Goal: Communication & Community: Answer question/provide support

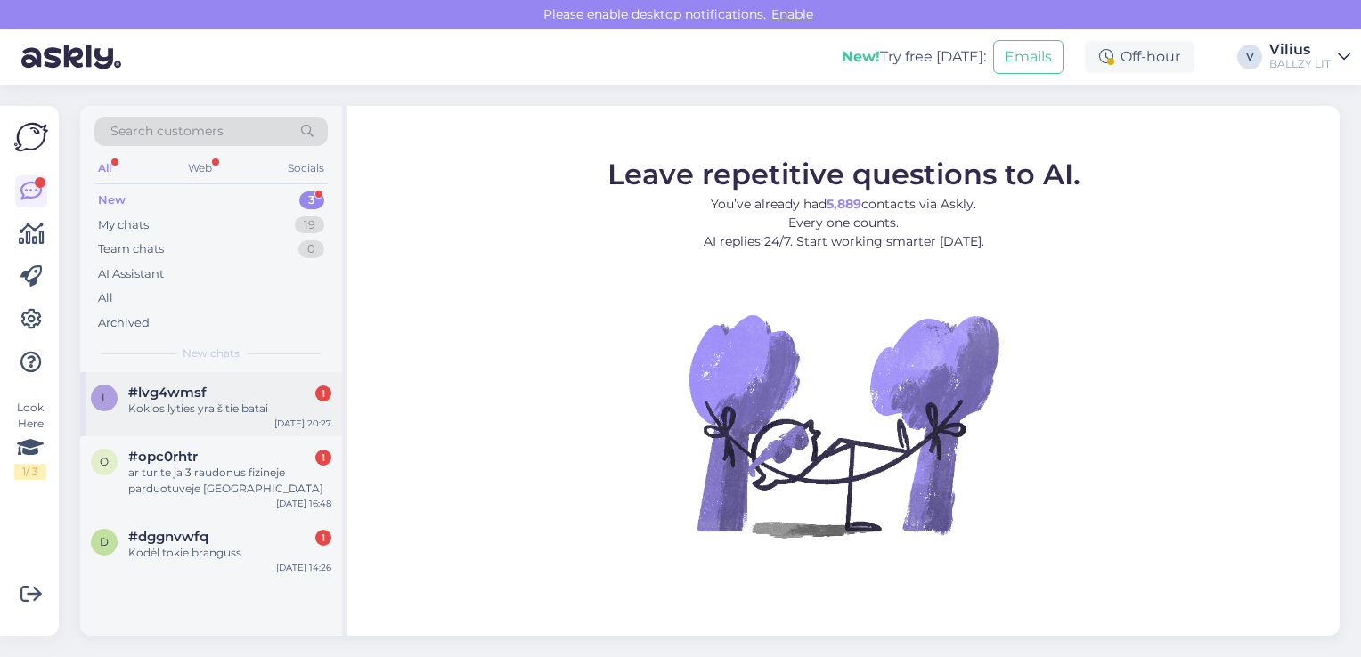
click at [243, 387] on div "#lvg4wmsf 1" at bounding box center [229, 393] width 203 height 16
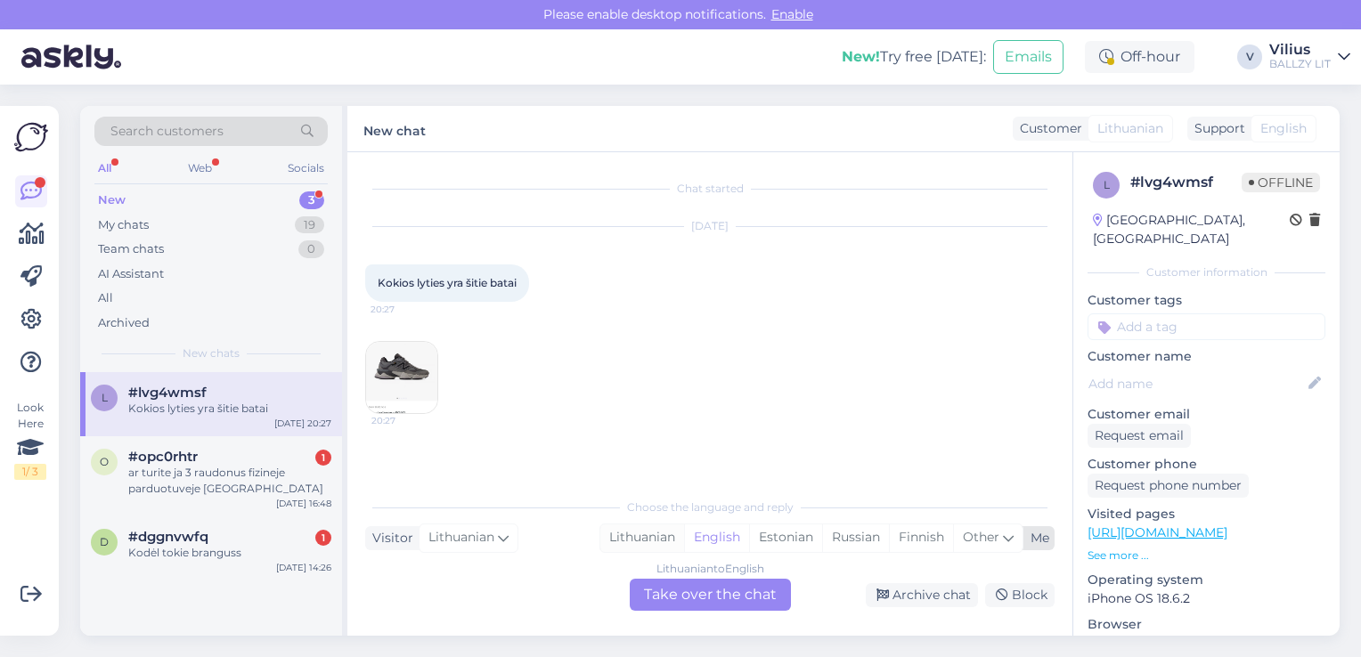
click at [650, 541] on div "Lithuanian" at bounding box center [642, 538] width 84 height 27
click at [677, 592] on div "Lithuanian to Lithuanian Take over the chat" at bounding box center [710, 595] width 161 height 32
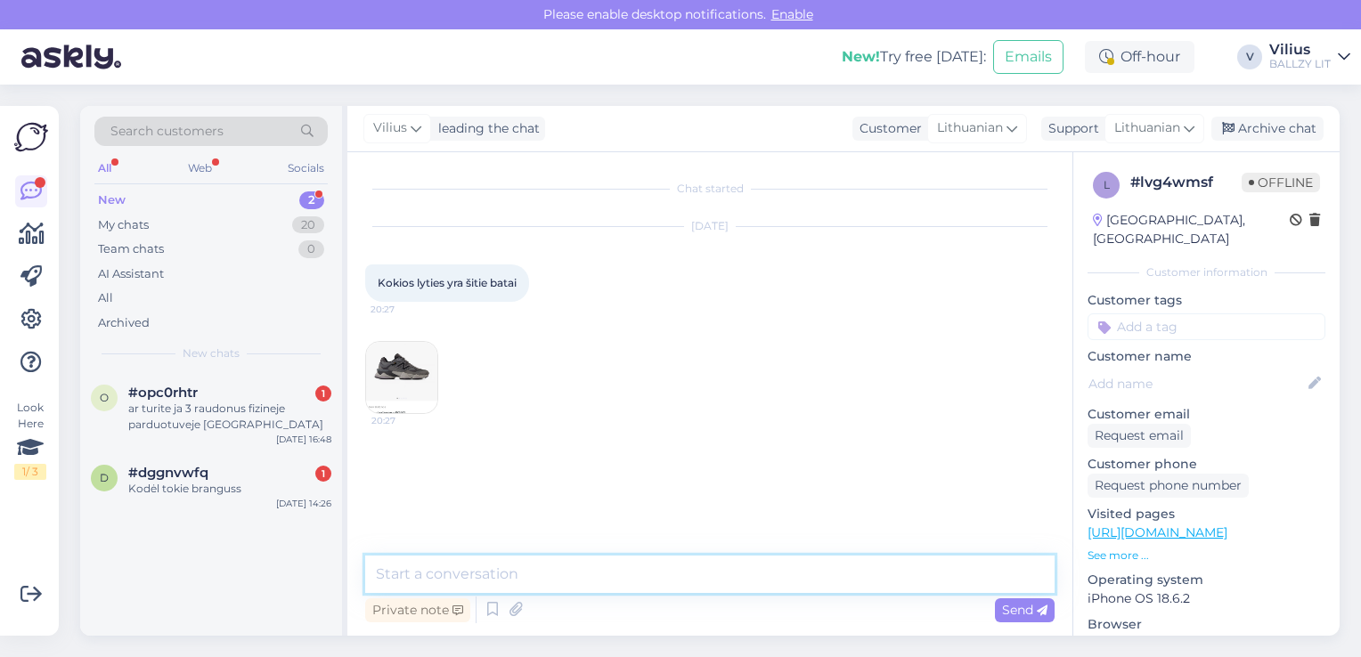
click at [635, 575] on textarea at bounding box center [709, 574] width 689 height 37
type textarea "Laba diena, unisex - visa dydžių skalė skirta tiek vyrams, tiek moterims."
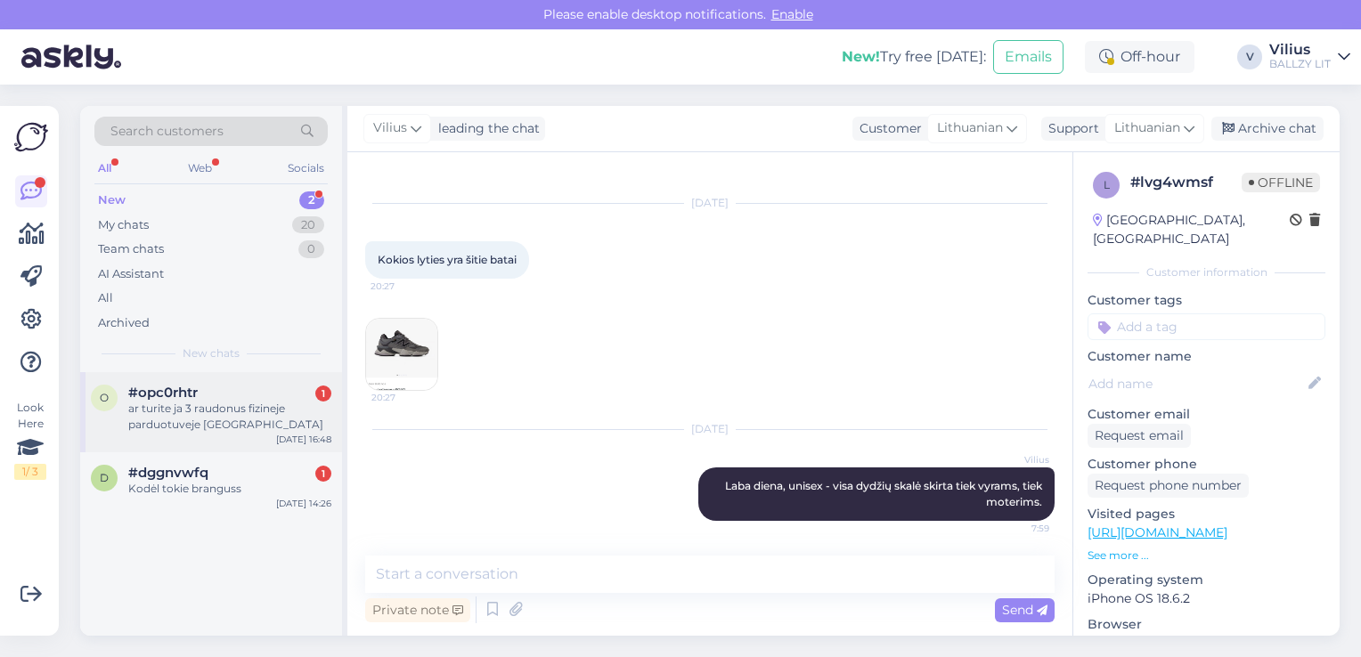
click at [198, 426] on div "ar turite ja 3 raudonus fizineje parduotuveje vilniuje" at bounding box center [229, 417] width 203 height 32
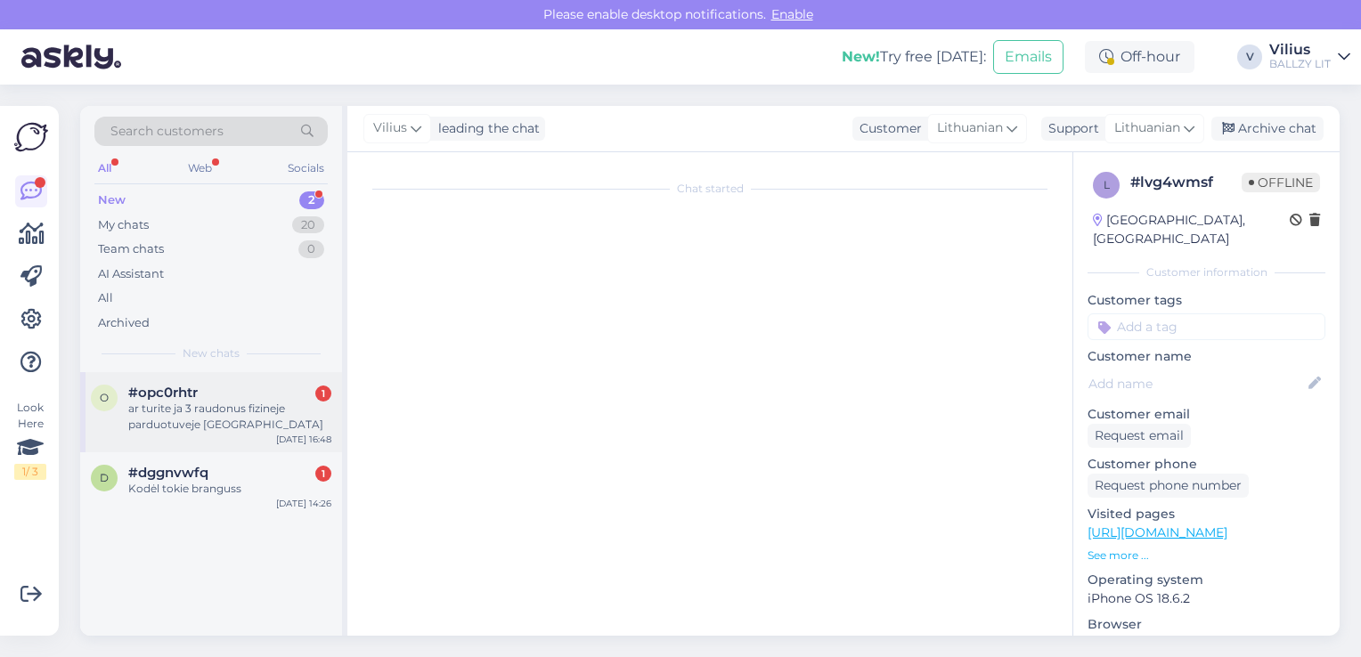
scroll to position [0, 0]
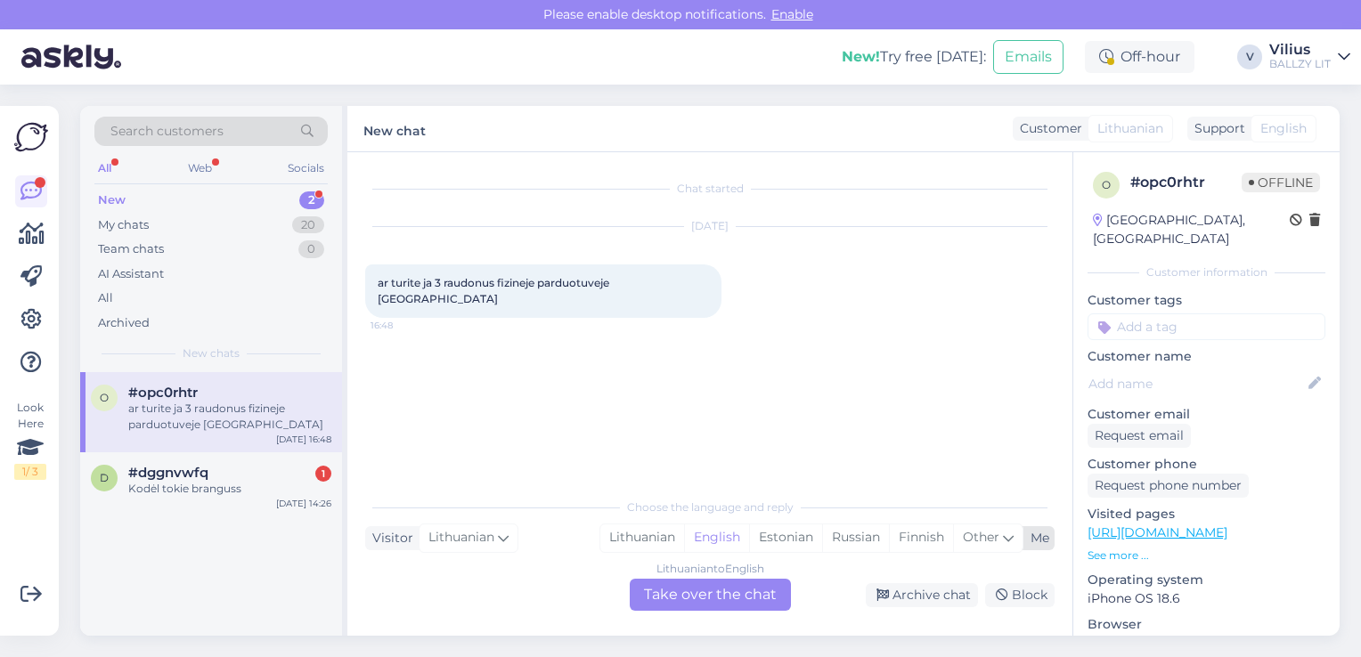
click at [644, 524] on div "Lithuanian English Estonian Russian Finnish Other" at bounding box center [811, 538] width 424 height 28
click at [679, 592] on div "Lithuanian to English Take over the chat" at bounding box center [710, 595] width 161 height 32
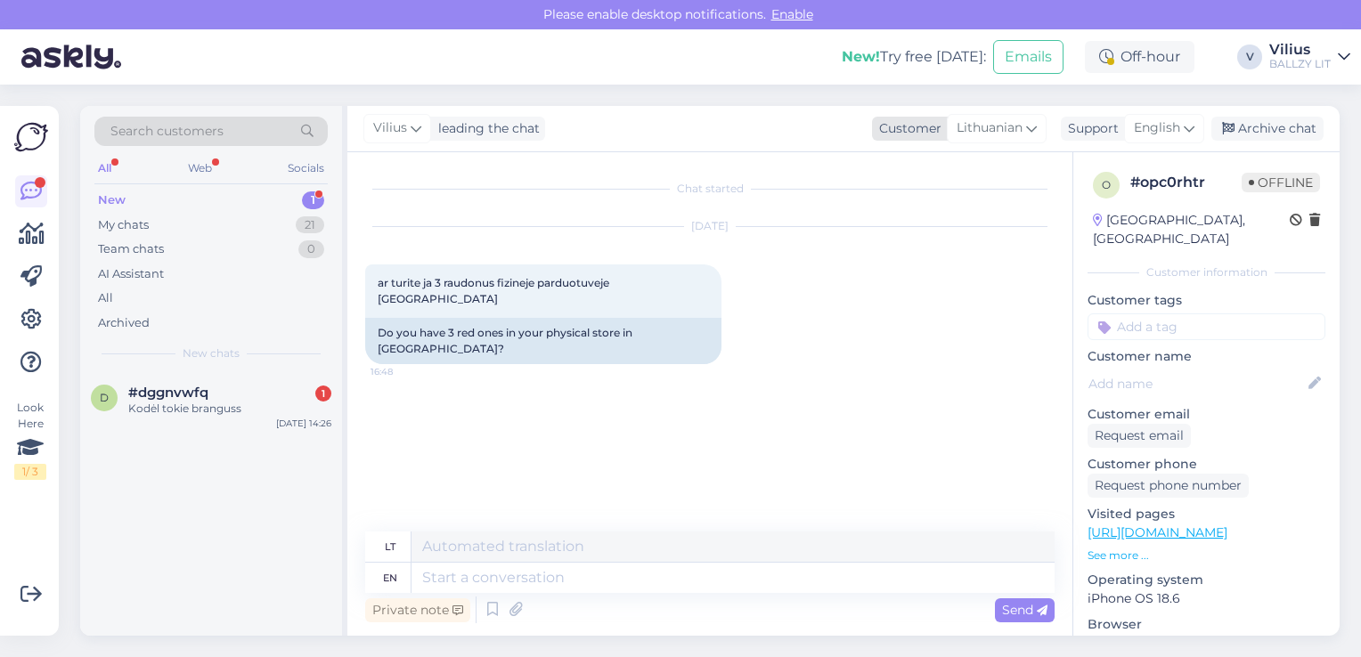
click at [986, 136] on span "Lithuanian" at bounding box center [989, 128] width 66 height 20
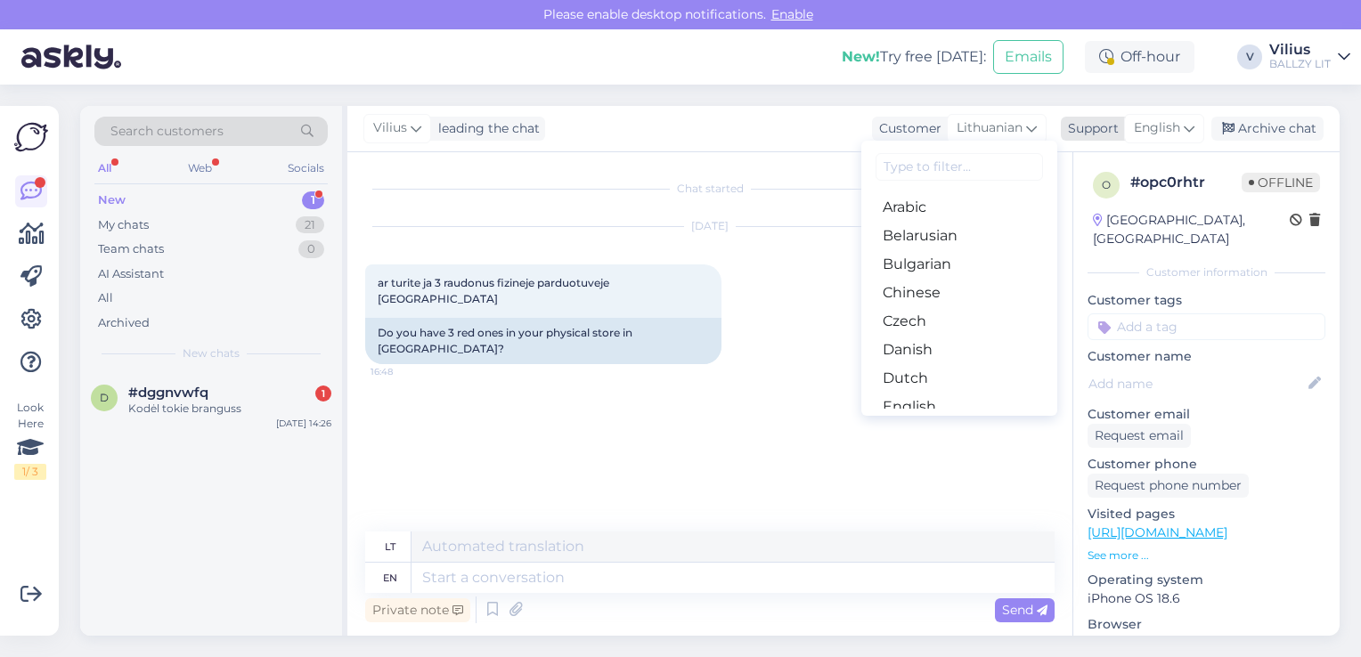
click at [1199, 126] on div "English" at bounding box center [1164, 128] width 80 height 28
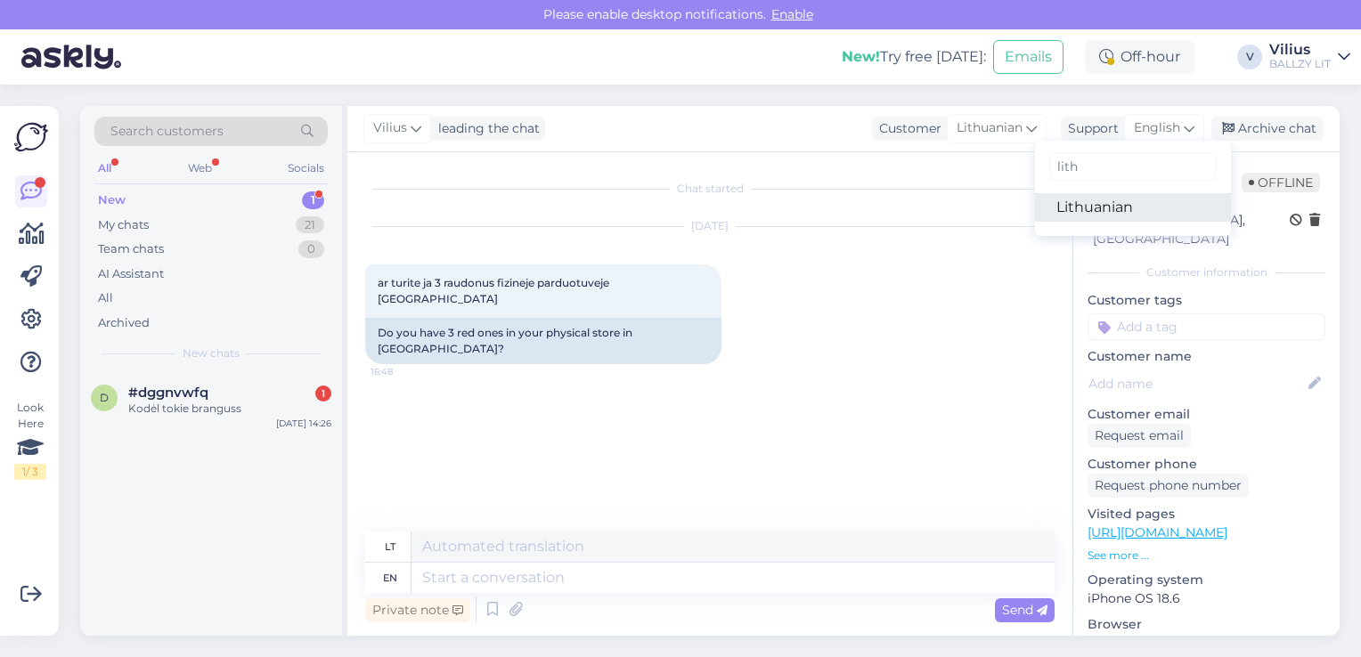
type input "lith"
click at [1101, 194] on link "Lithuanian" at bounding box center [1133, 207] width 196 height 28
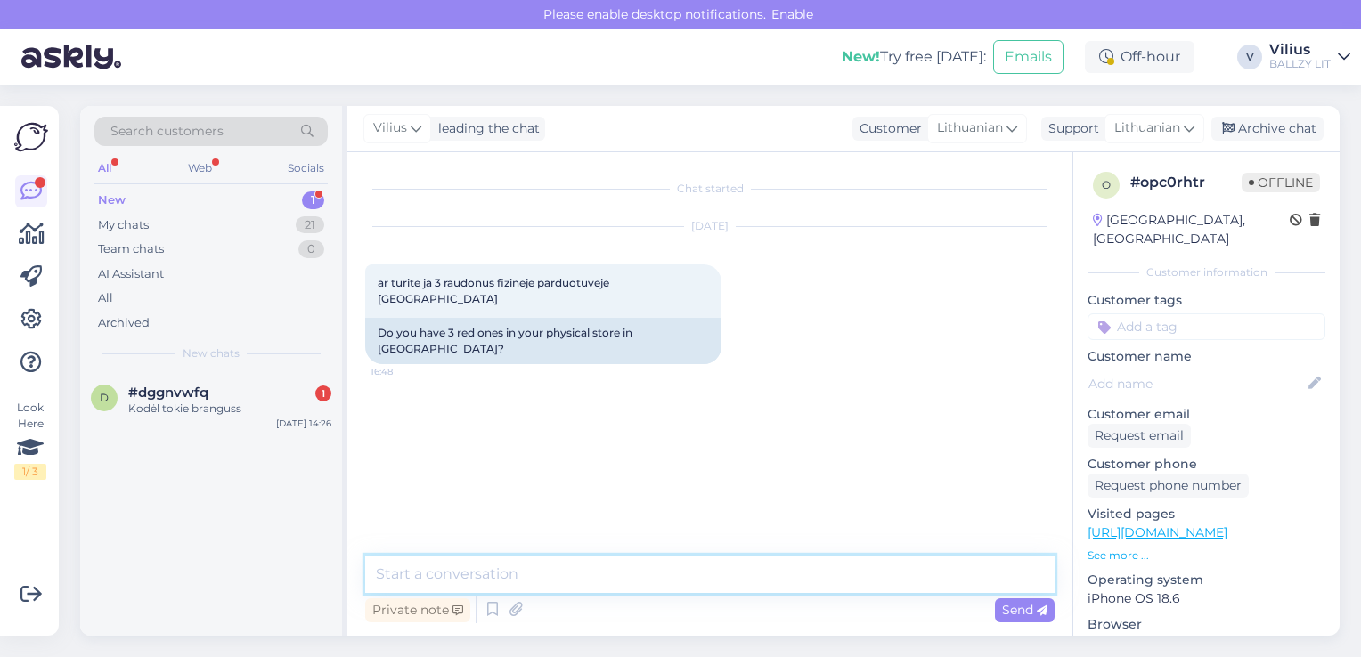
click at [605, 564] on textarea at bounding box center [709, 574] width 689 height 37
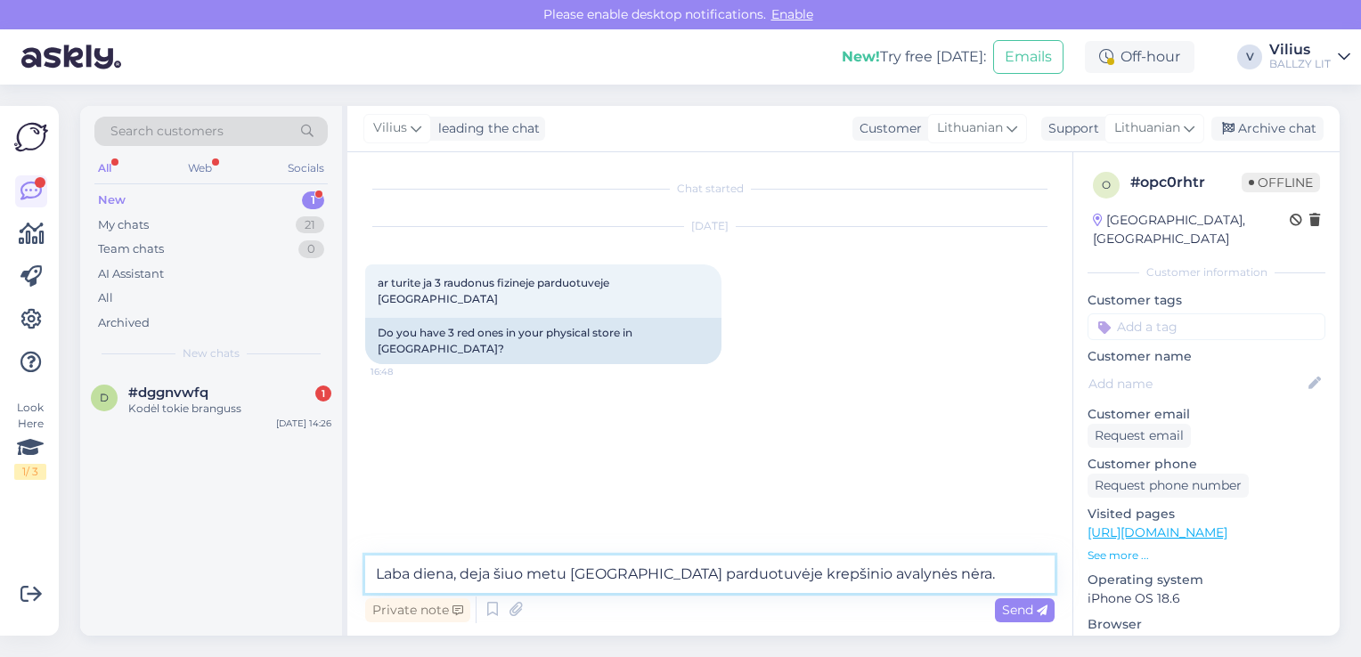
click at [623, 573] on textarea "Laba diena, deja šiuo metu Vilniaus parduotuvėje krepšinio avalynės nėra." at bounding box center [709, 574] width 689 height 37
click at [629, 574] on textarea "Laba diena, deja šiuo metu Vilniaus parduotuvėje krepšinio avalynės nėra." at bounding box center [709, 574] width 689 height 37
type textarea "Laba diena, deja šiuo metu Vilniaus Akropolio parduotuvėje krepšinio avalynės n…"
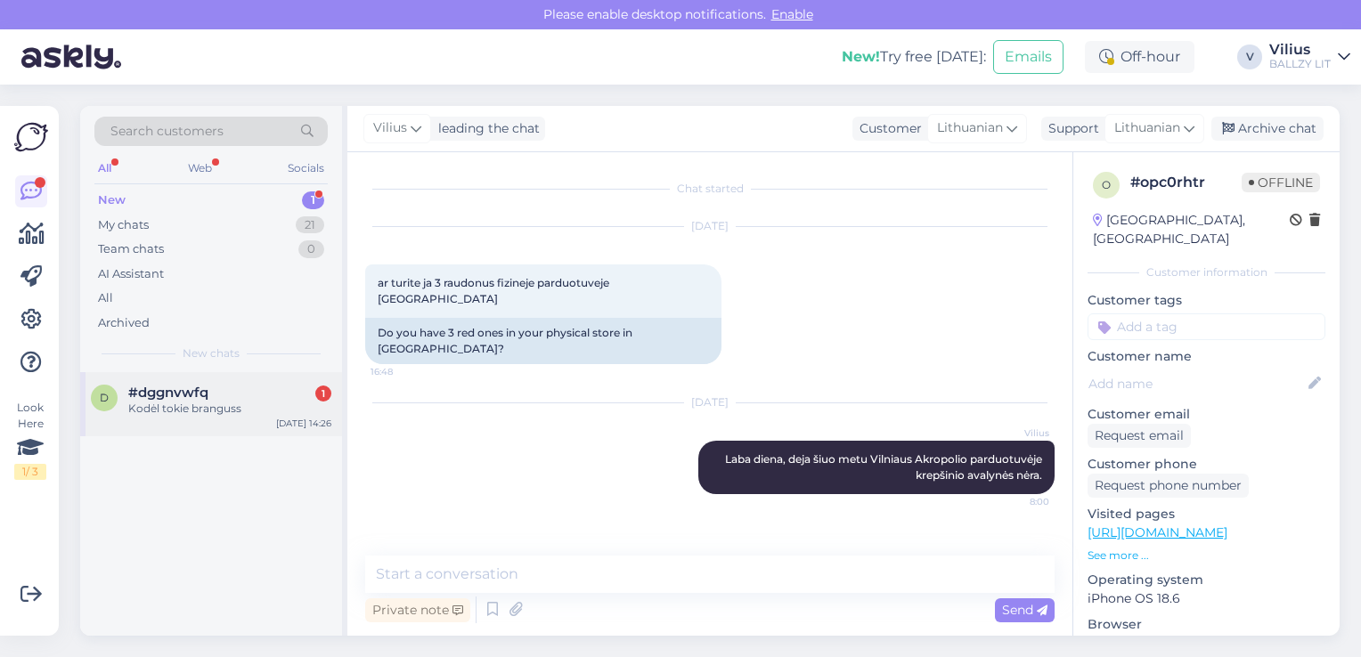
click at [220, 388] on div "#dggnvwfq 1" at bounding box center [229, 393] width 203 height 16
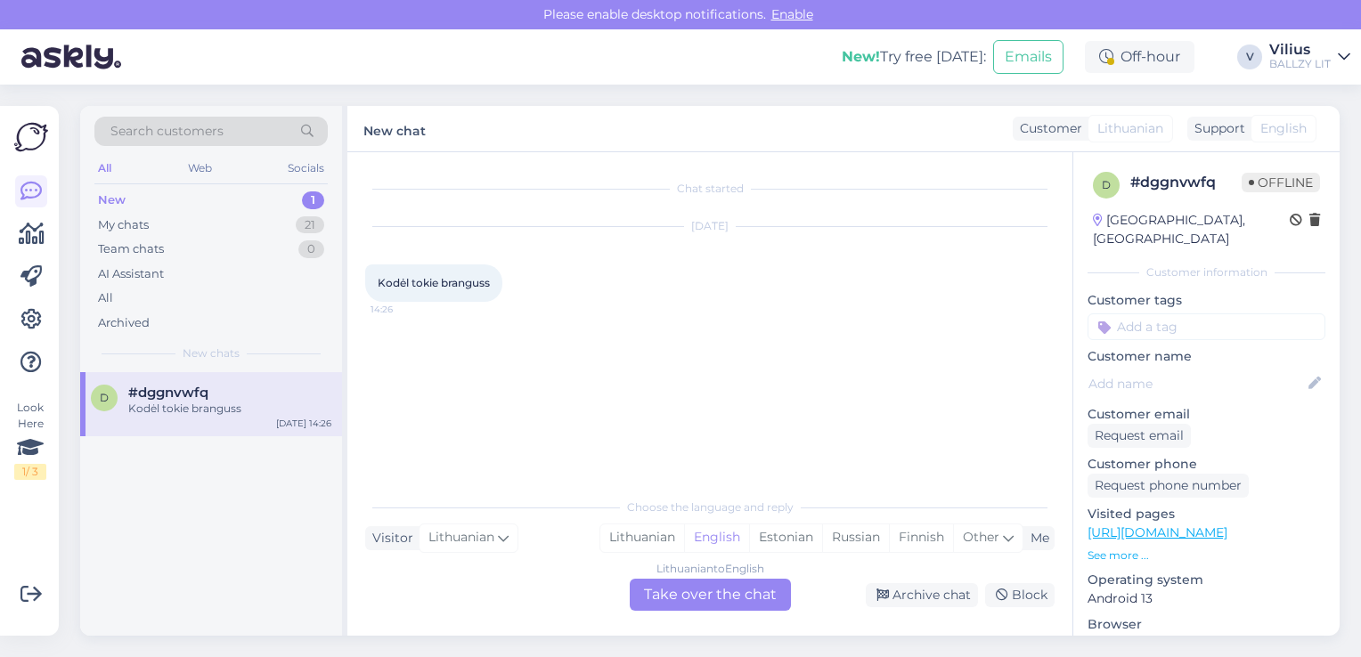
click at [1199, 525] on link "https://ballzy.eu/lt/product/new-balance-9060-u9060blk-5-cnf?utm_source=faceboo…" at bounding box center [1157, 533] width 140 height 16
click at [621, 542] on div "Lithuanian" at bounding box center [642, 538] width 84 height 27
click at [666, 584] on div "Lithuanian to Lithuanian Take over the chat" at bounding box center [710, 595] width 161 height 32
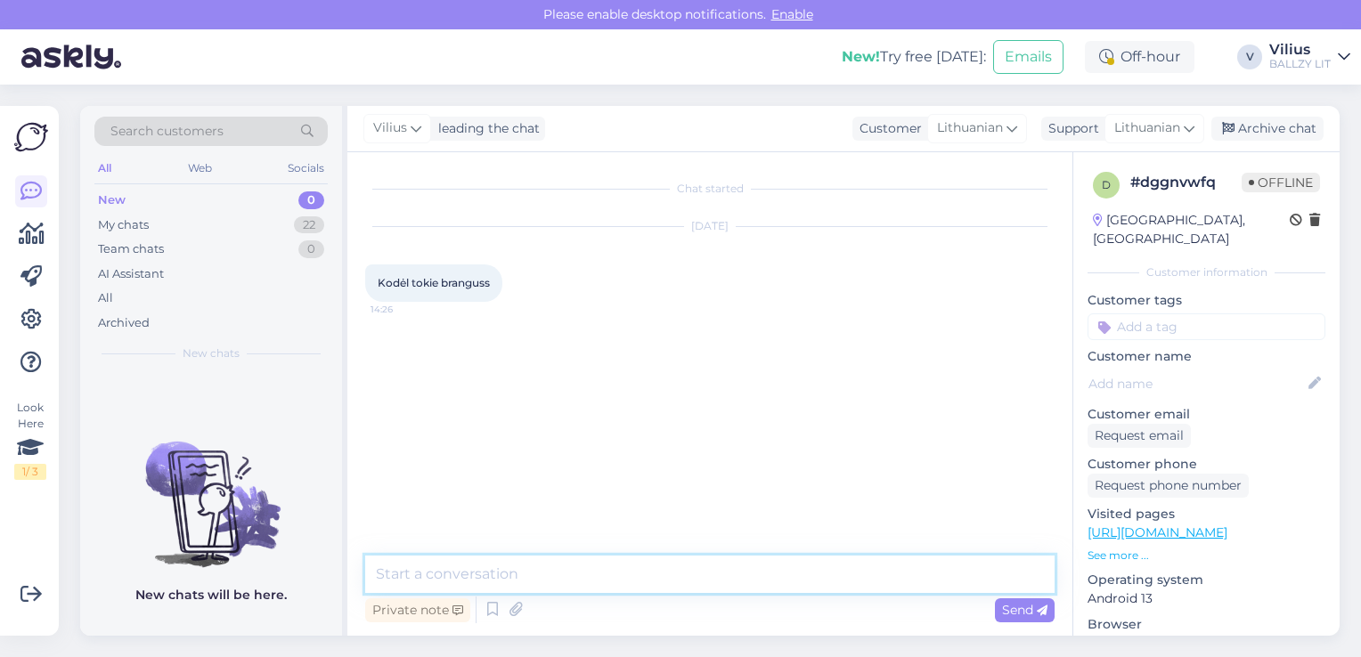
click at [658, 582] on textarea at bounding box center [709, 574] width 689 height 37
type textarea "Laba diena, kainas nustato gamintojai :)"
